Goal: Information Seeking & Learning: Learn about a topic

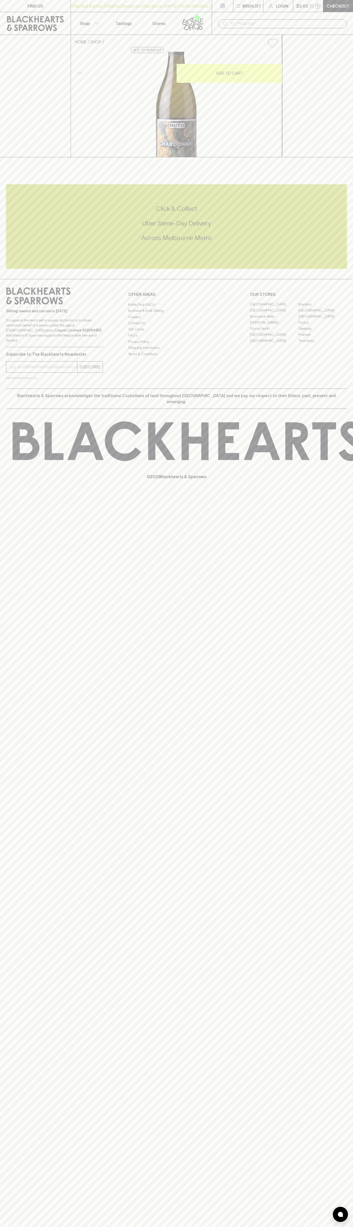
click at [180, 1] on div "| No Bad Bottles | Sibling Owned and Run Since [DATE] | No Bad Bottles | Siblin…" at bounding box center [141, 6] width 141 height 12
click at [335, 489] on div "© 2025 Blackhearts & Sparrows" at bounding box center [176, 451] width 353 height 84
click at [243, 1227] on html "FIND US | No Bad Bottles | Sibling Owned and Run Since [DATE] | No Bad Bottles …" at bounding box center [176, 613] width 353 height 1227
click at [11, 269] on div "Click & Collect Uber Same-Day Delivery Across [GEOGRAPHIC_DATA] Metro" at bounding box center [176, 226] width 341 height 85
